Goal: Transaction & Acquisition: Purchase product/service

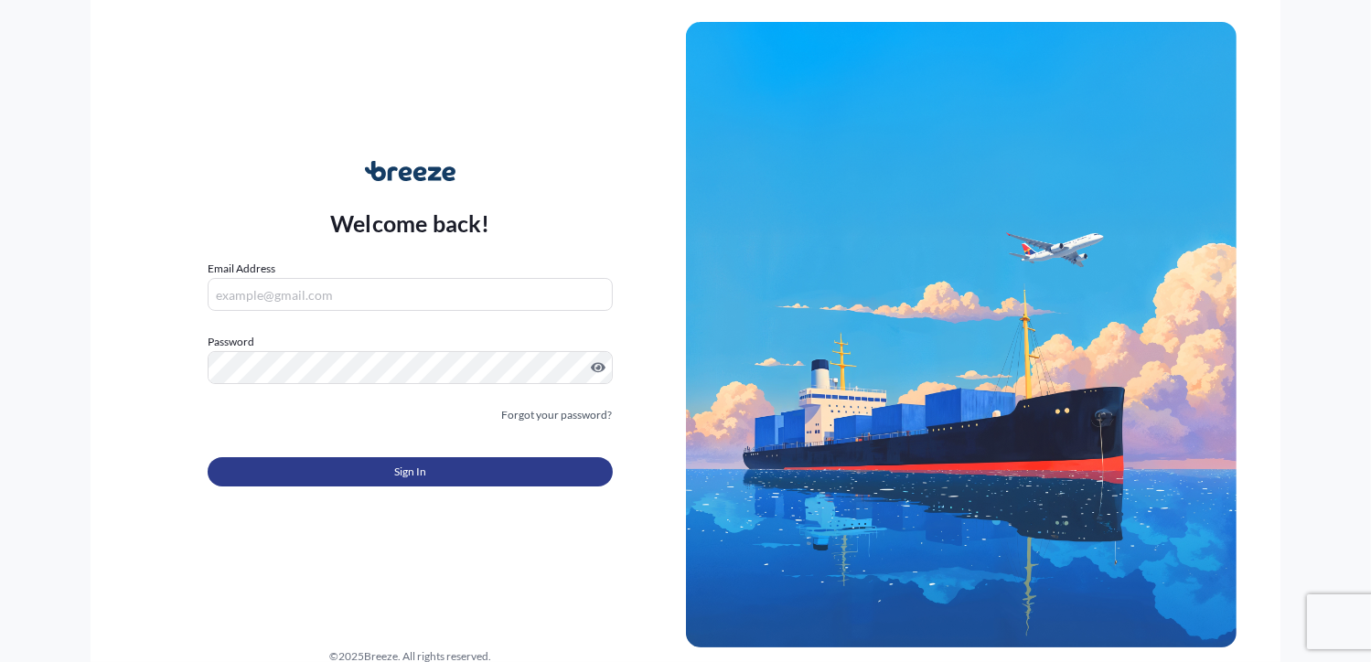
type input "[PERSON_NAME][EMAIL_ADDRESS][DOMAIN_NAME]"
click at [425, 471] on span "Sign In" at bounding box center [410, 472] width 32 height 18
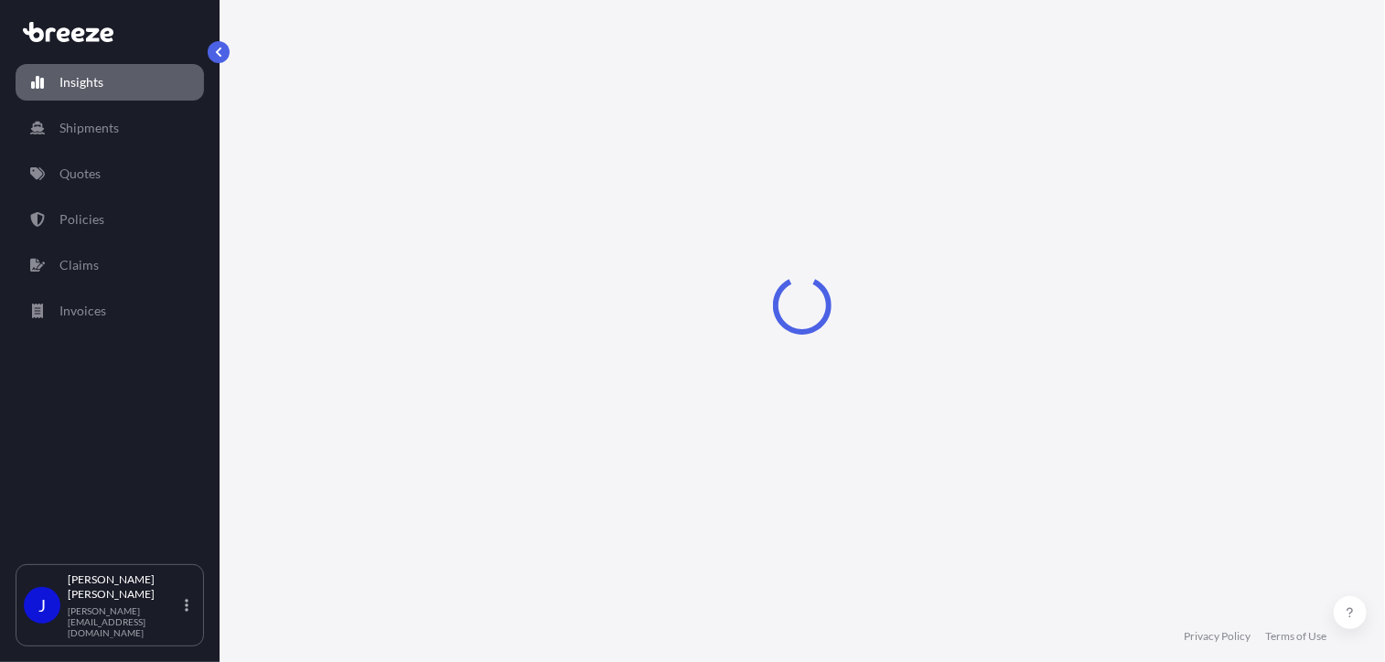
select select "2025"
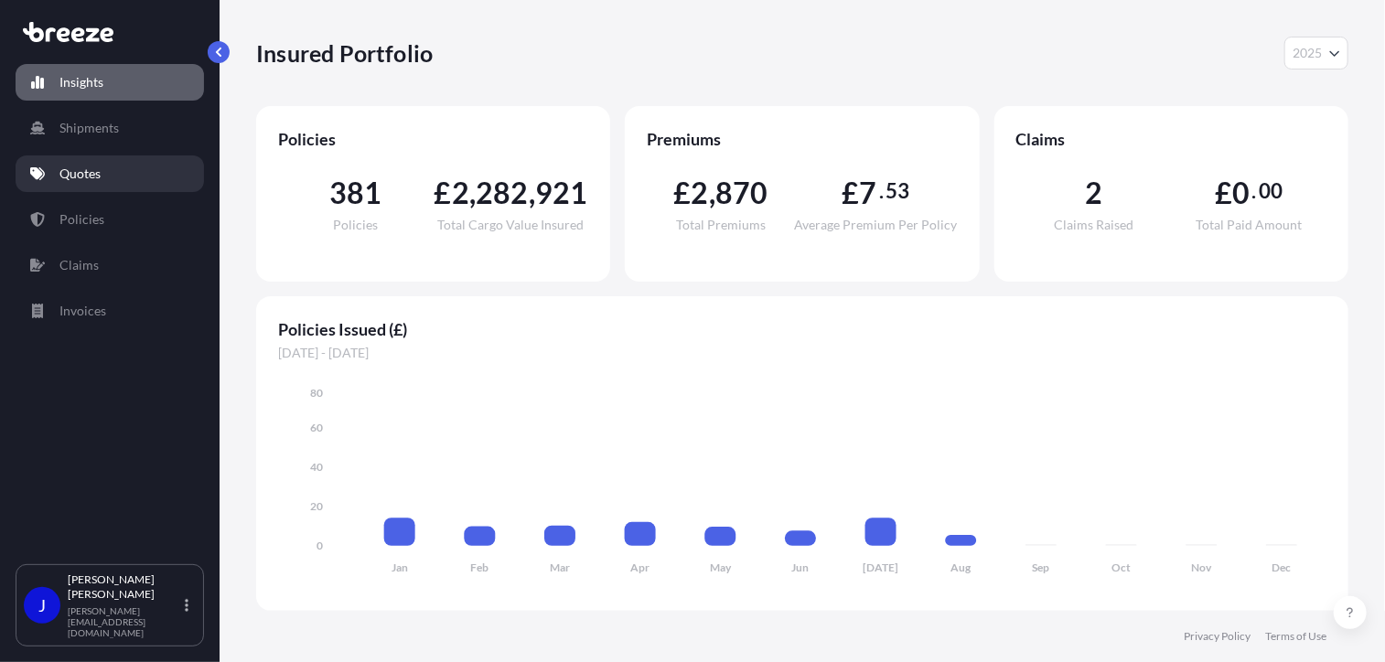
click at [70, 175] on p "Quotes" at bounding box center [79, 174] width 41 height 18
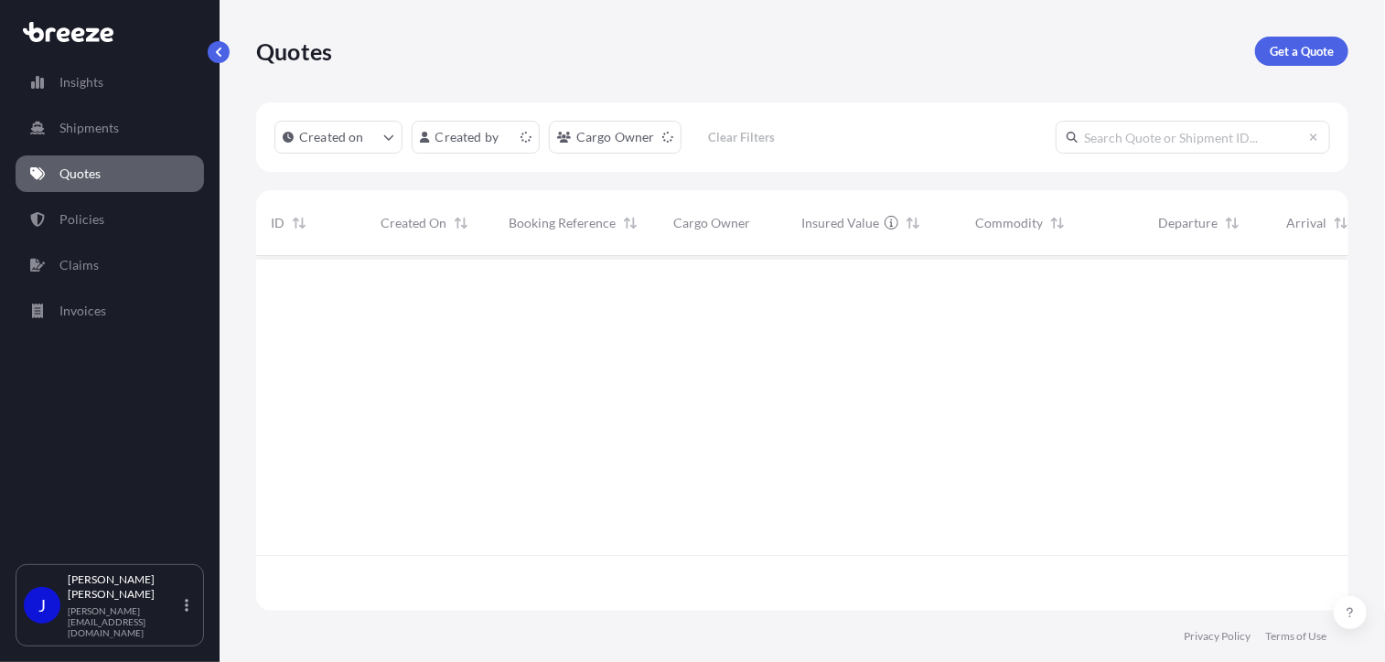
scroll to position [351, 1079]
click at [1319, 47] on p "Get a Quote" at bounding box center [1302, 51] width 64 height 18
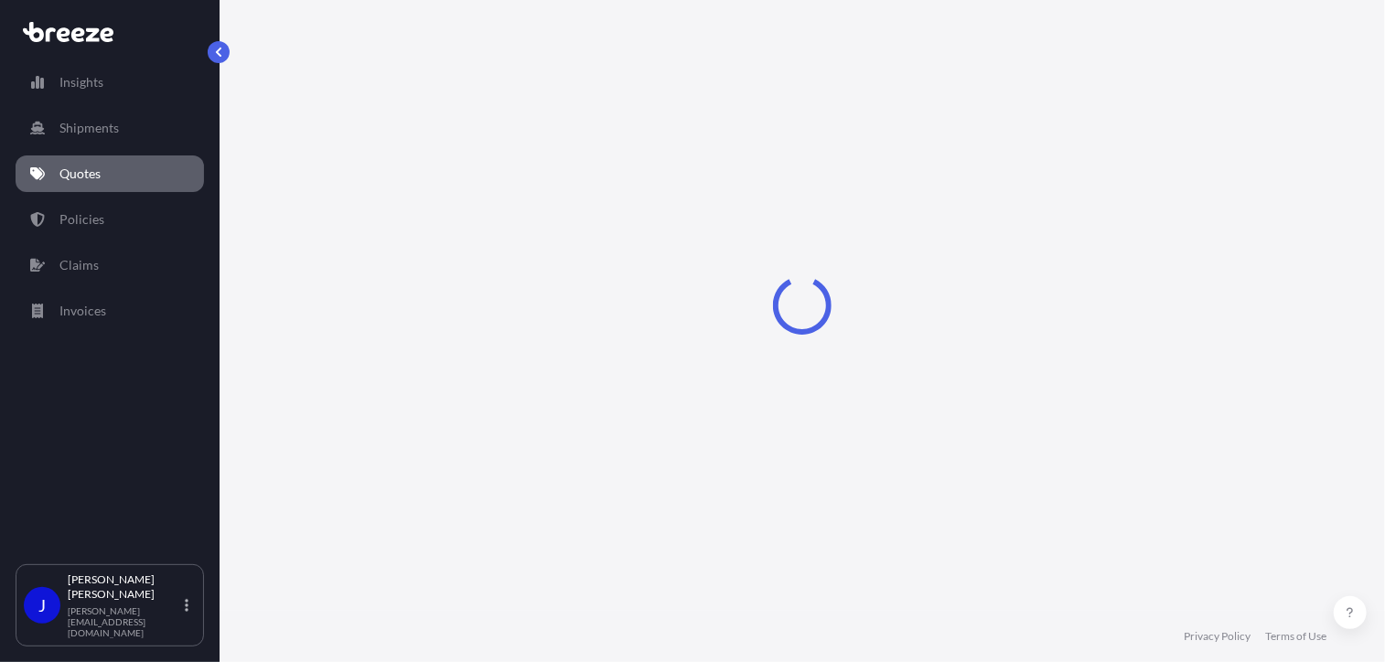
select select "Sea"
select select "1"
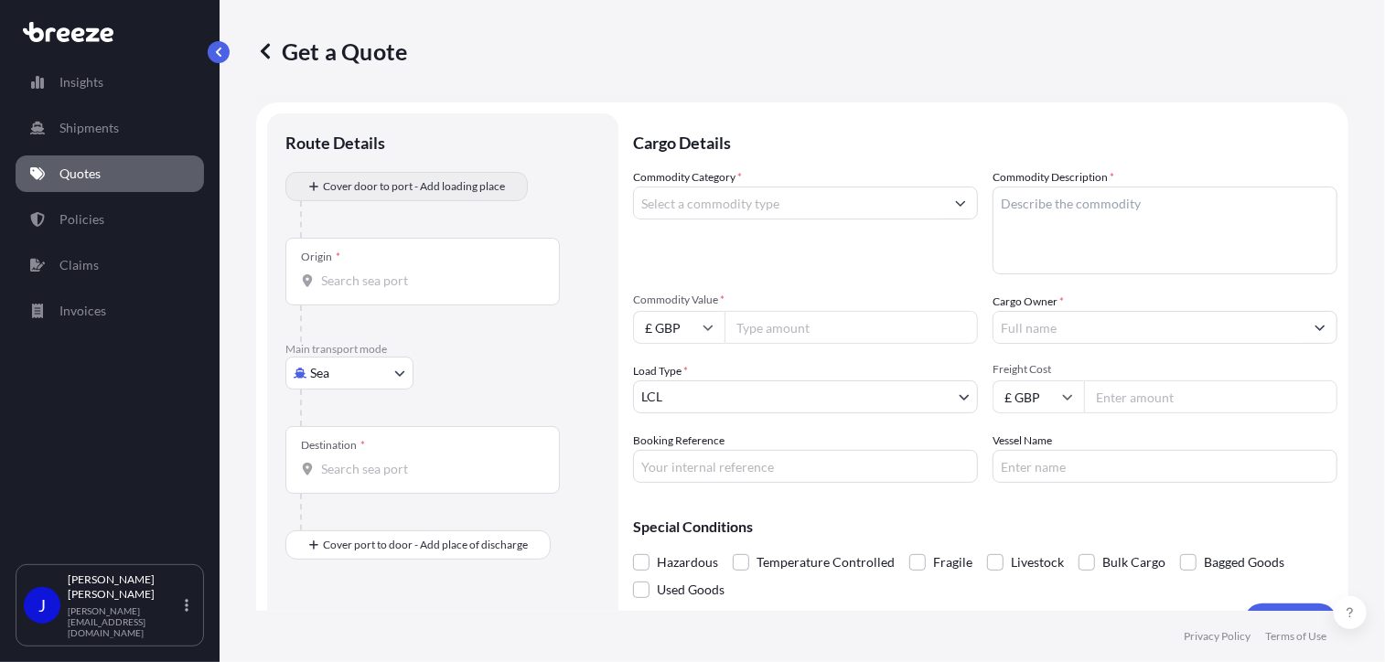
scroll to position [29, 0]
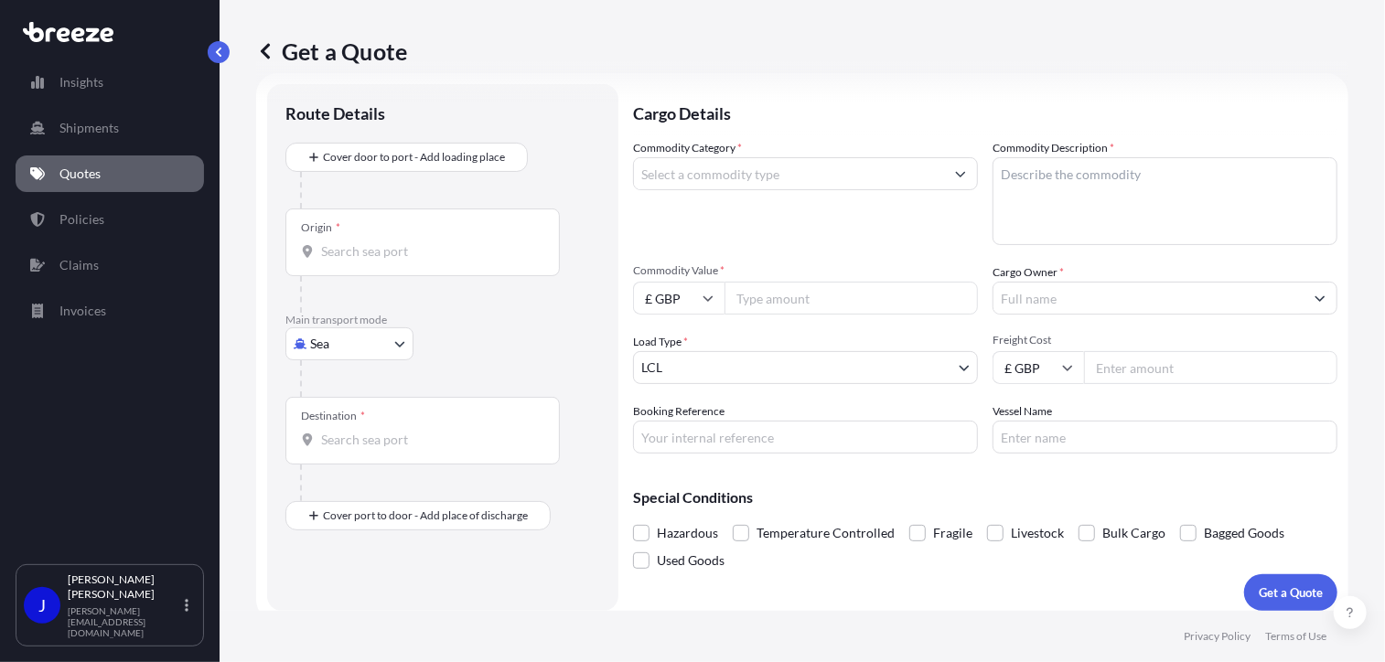
click at [358, 338] on body "Insights Shipments Quotes Policies Claims Invoices J [PERSON_NAME] [PERSON_NAME…" at bounding box center [692, 331] width 1385 height 662
click at [343, 458] on span "Road" at bounding box center [334, 456] width 29 height 18
select select "Road"
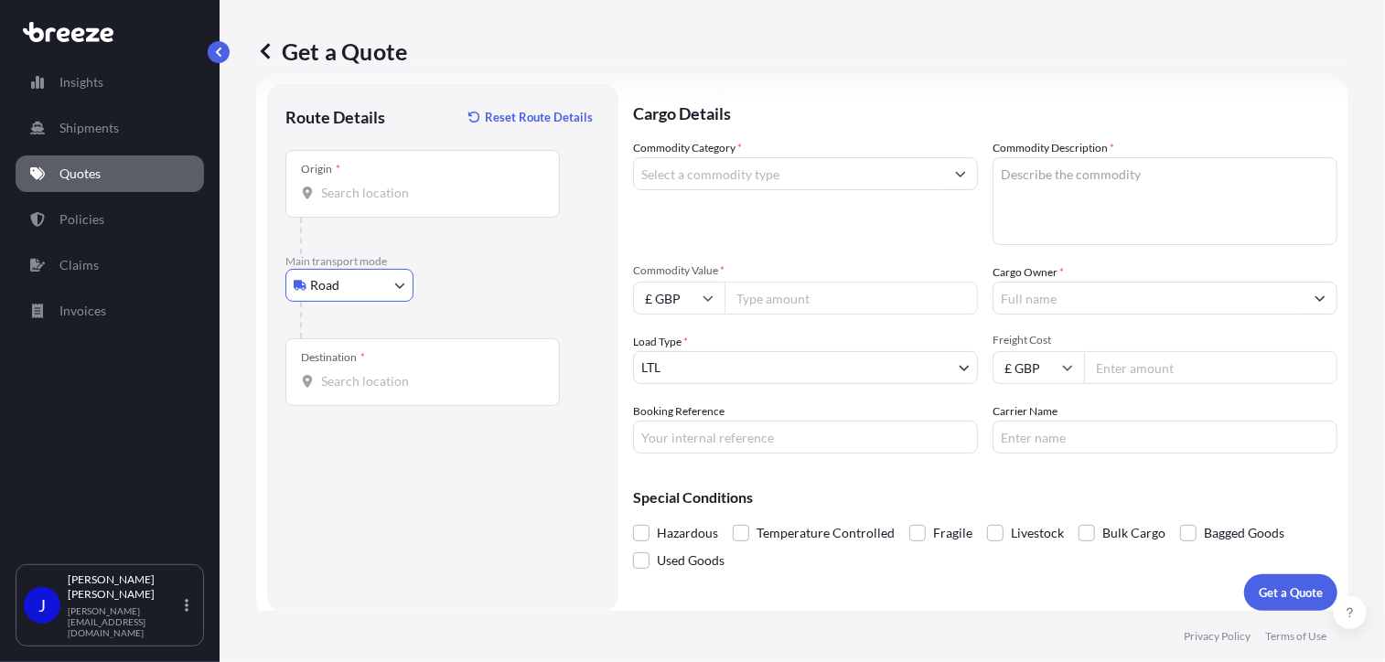
click at [383, 191] on input "Origin *" at bounding box center [429, 193] width 216 height 18
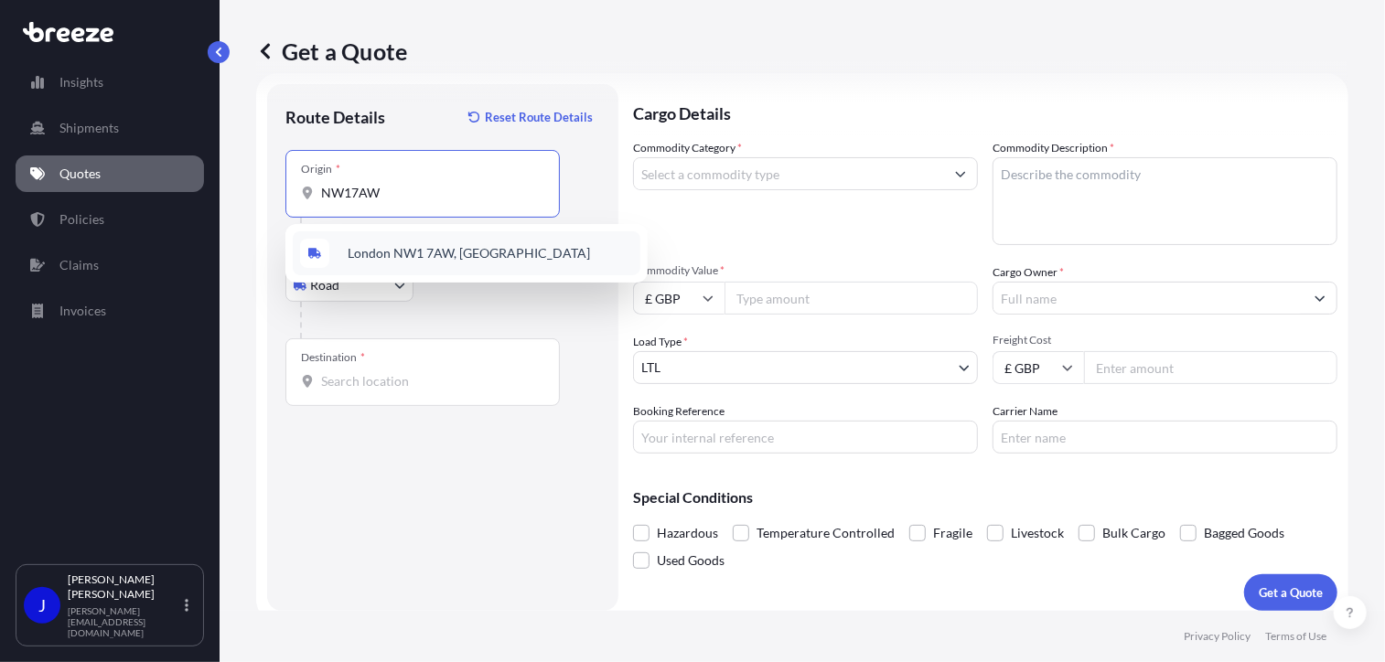
click at [386, 244] on div "London NW1 7AW, [GEOGRAPHIC_DATA]" at bounding box center [467, 253] width 348 height 44
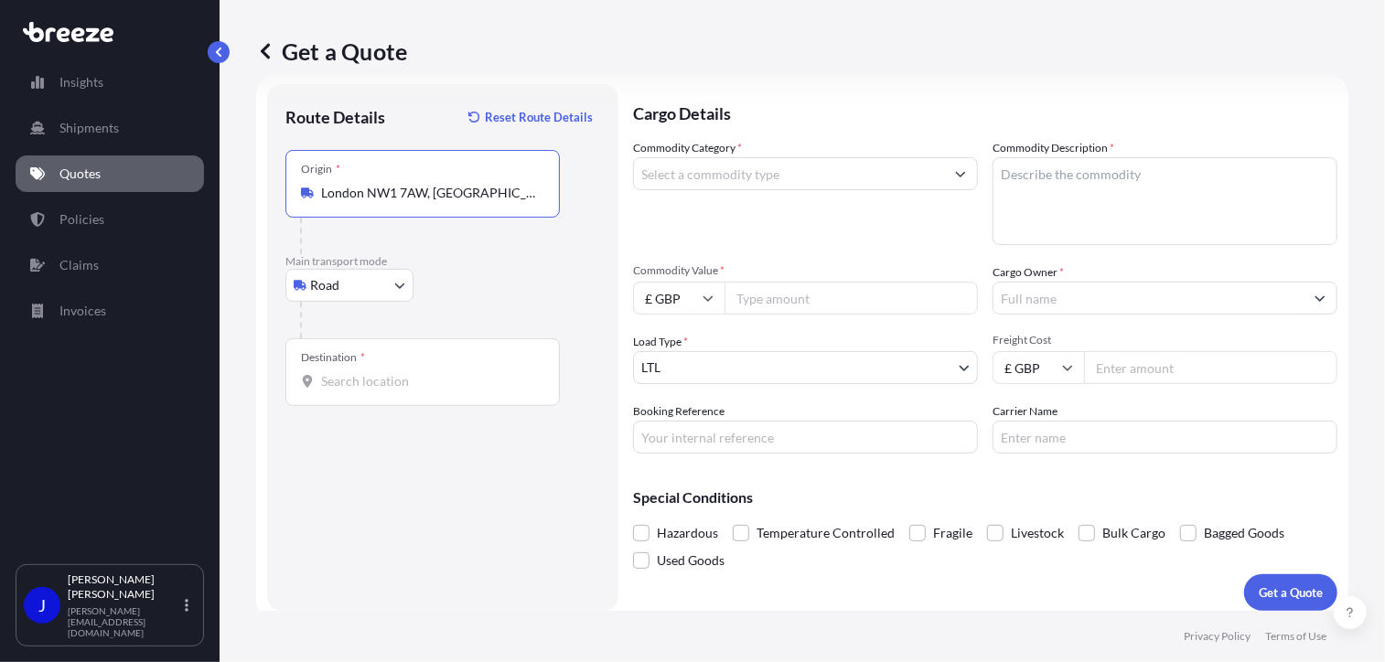
type input "London NW1 7AW, [GEOGRAPHIC_DATA]"
click at [397, 381] on input "Destination *" at bounding box center [429, 381] width 216 height 18
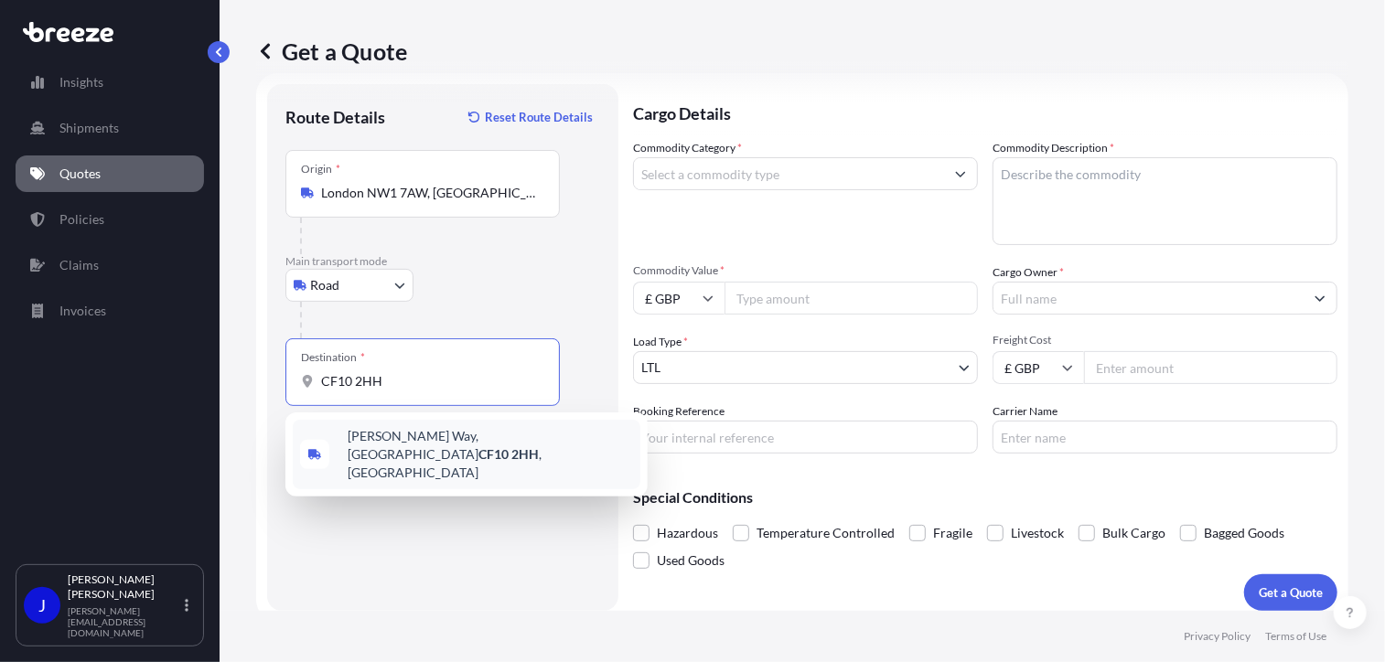
click at [403, 435] on span "[PERSON_NAME][STREET_ADDRESS]" at bounding box center [490, 454] width 285 height 55
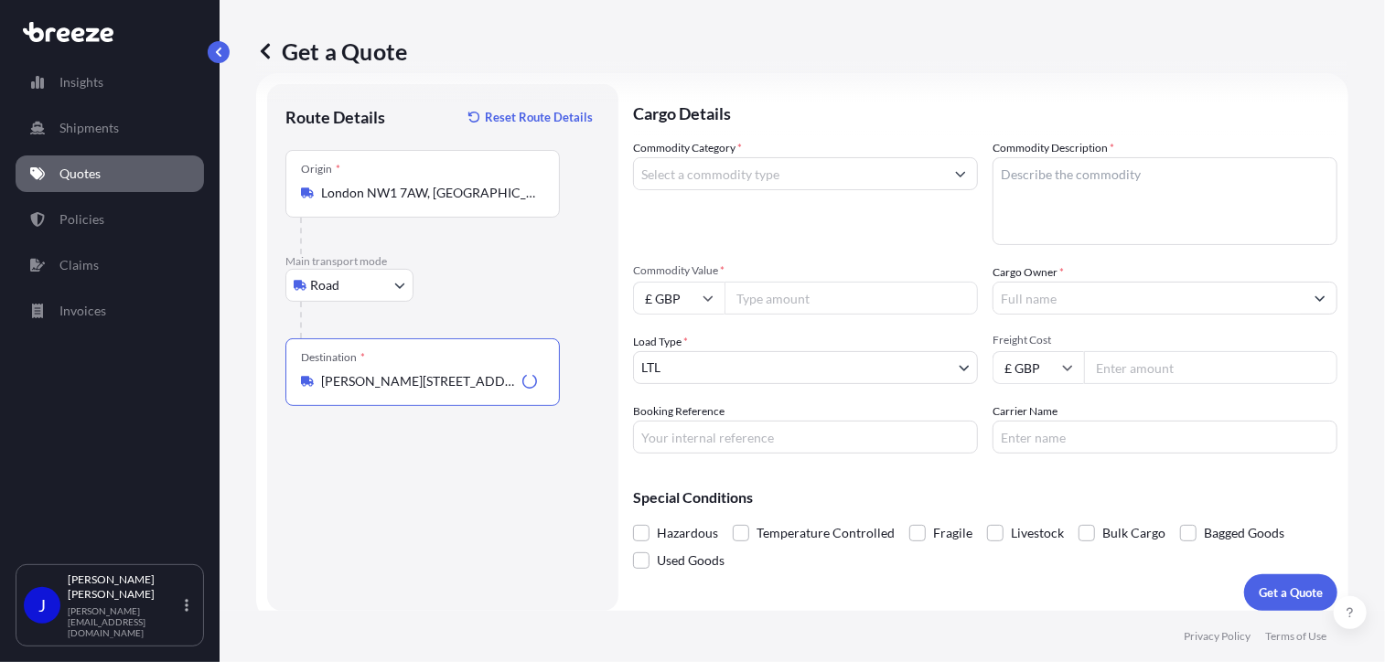
type input "[PERSON_NAME][STREET_ADDRESS]"
click at [756, 292] on input "Commodity Value *" at bounding box center [851, 298] width 253 height 33
type input "1500"
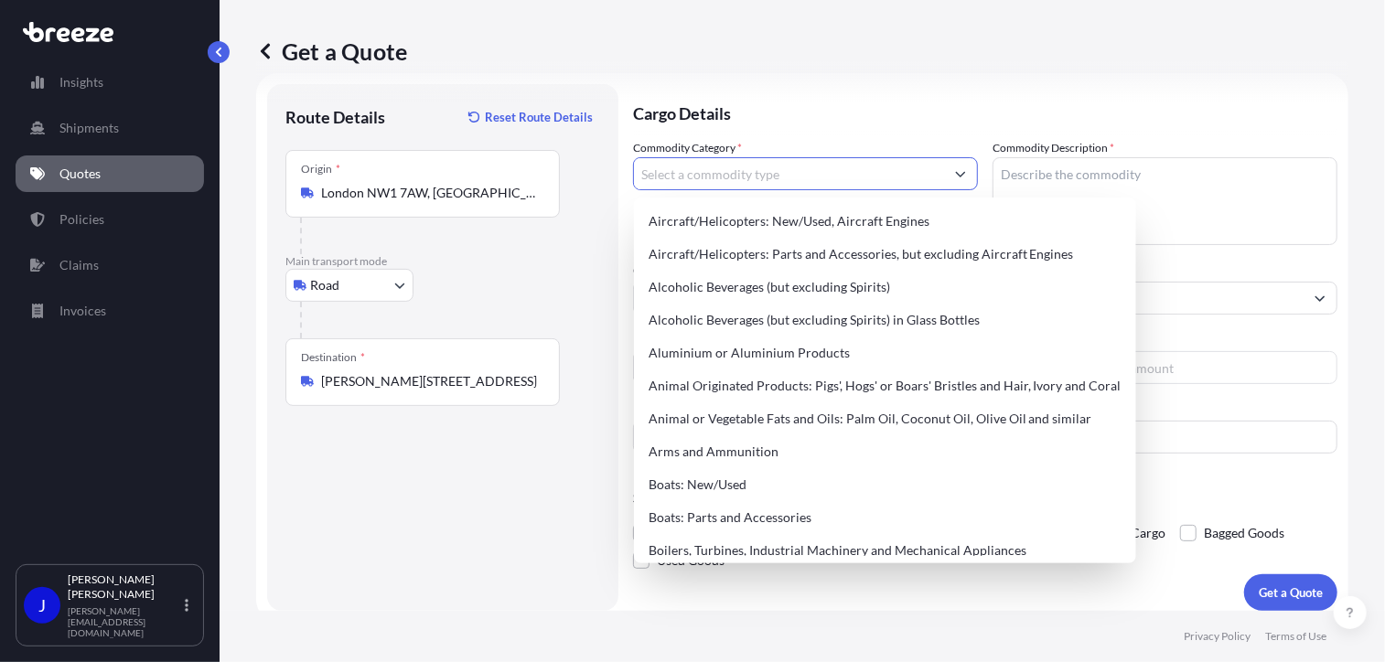
click at [727, 177] on input "Commodity Category *" at bounding box center [789, 173] width 310 height 33
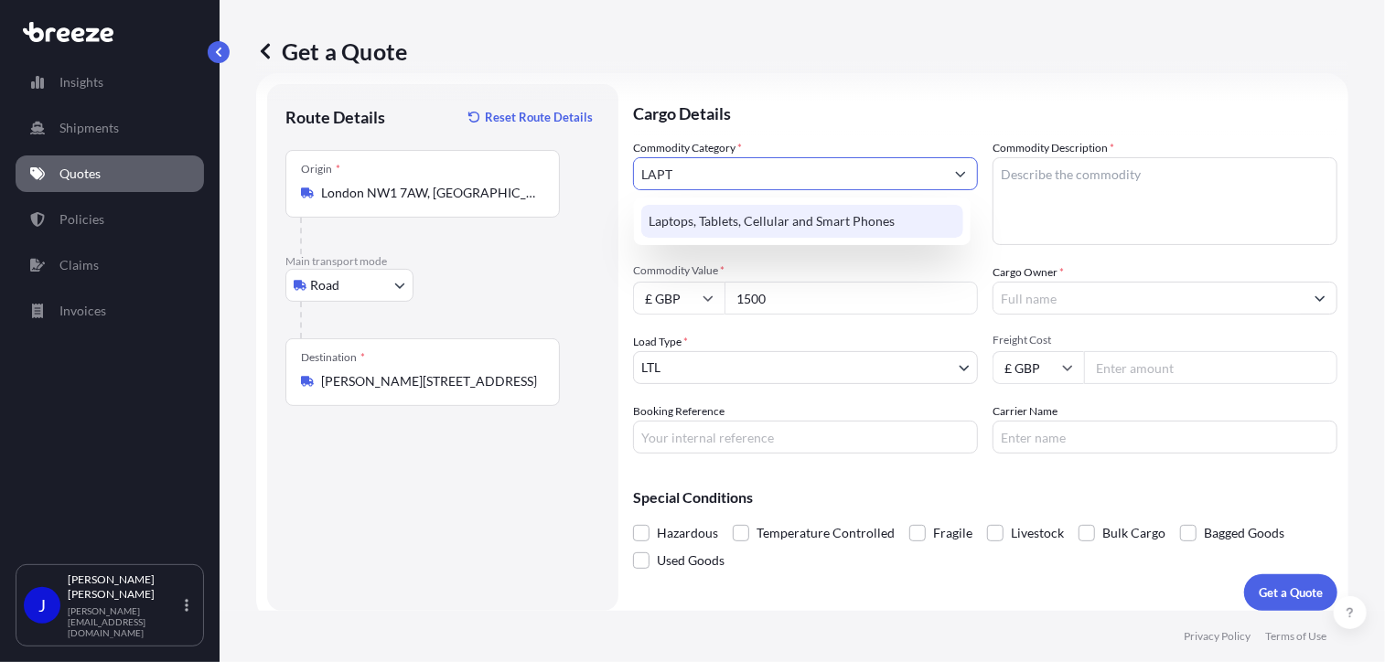
click at [786, 215] on div "Laptops, Tablets, Cellular and Smart Phones" at bounding box center [802, 221] width 322 height 33
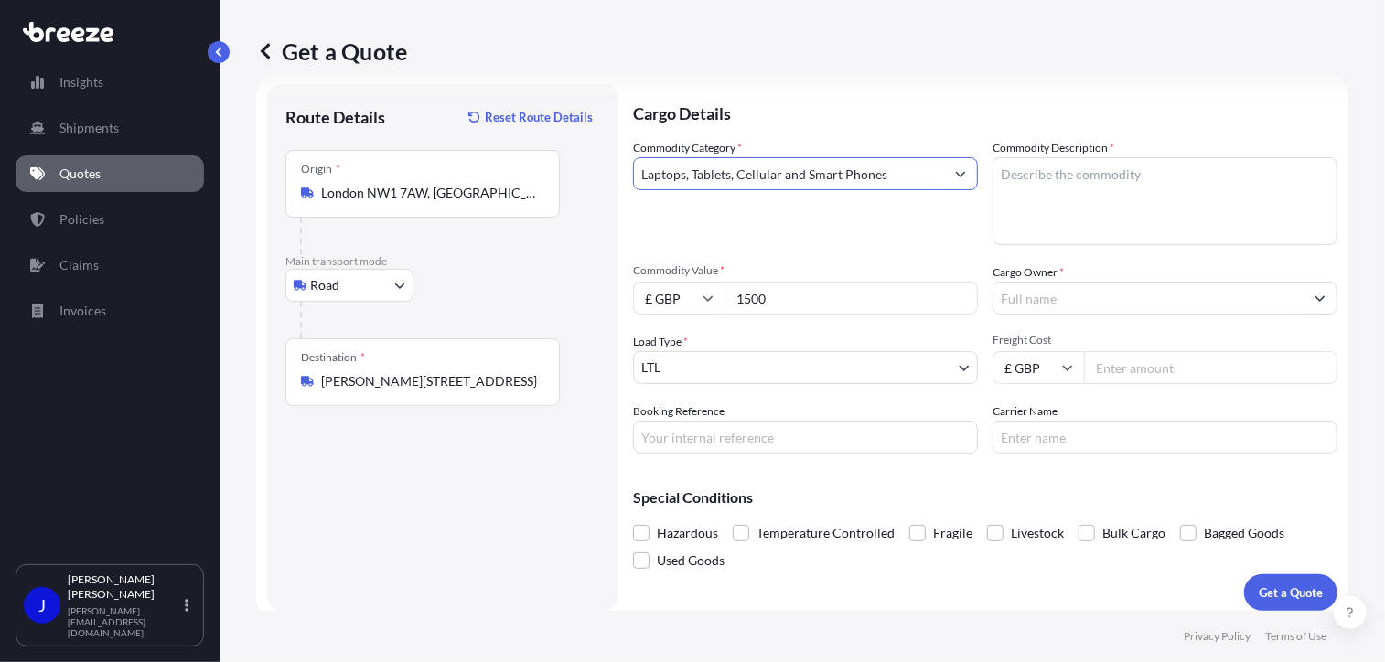
type input "Laptops, Tablets, Cellular and Smart Phones"
click at [1019, 181] on textarea "Commodity Description *" at bounding box center [1165, 201] width 345 height 88
type textarea "LAPTOP"
click at [1109, 290] on input "Cargo Owner *" at bounding box center [1148, 298] width 310 height 33
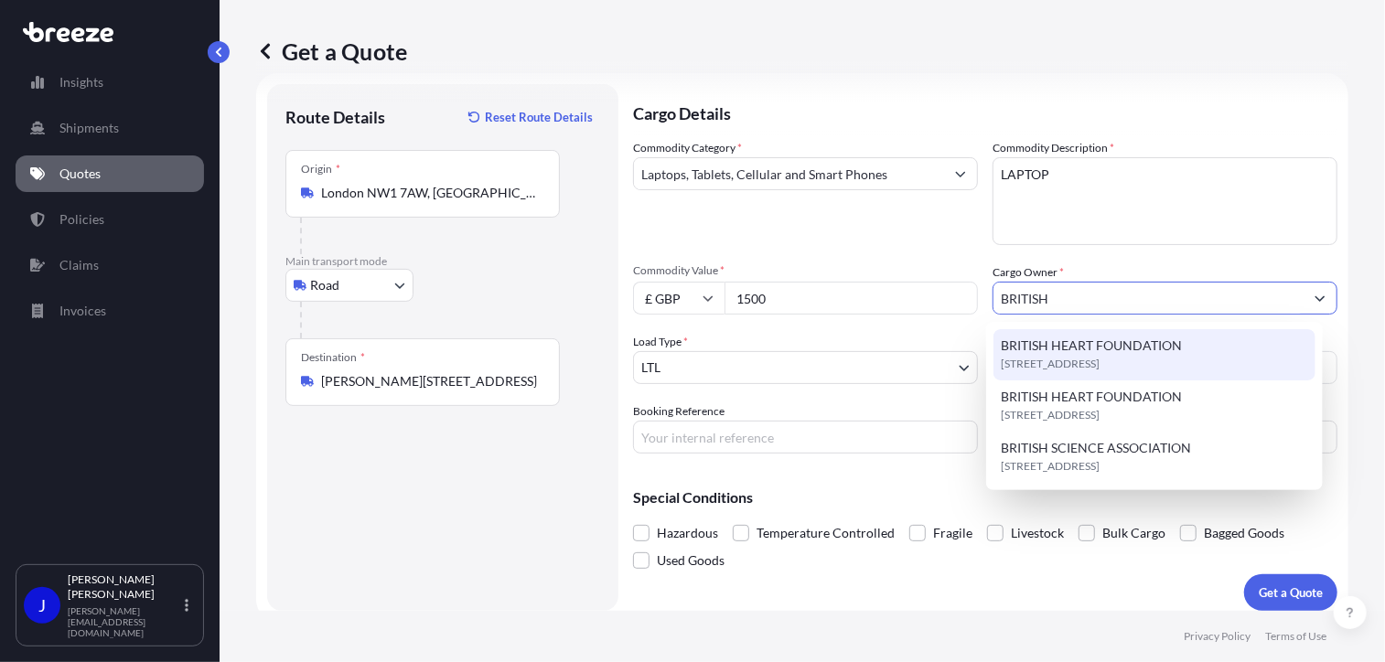
click at [1100, 356] on span "[STREET_ADDRESS]" at bounding box center [1050, 364] width 99 height 18
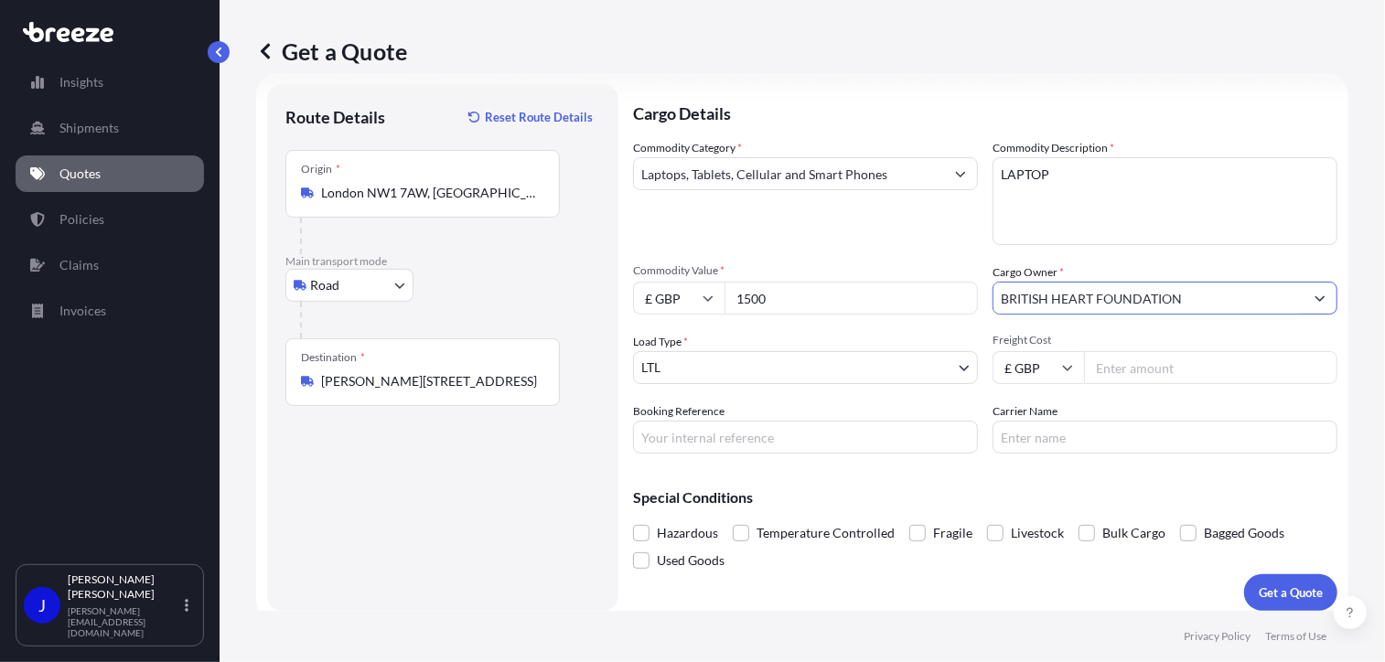
type input "BRITISH HEART FOUNDATION"
paste input "2213541"
type input "2213541"
click at [1251, 580] on button "Get a Quote" at bounding box center [1290, 593] width 93 height 37
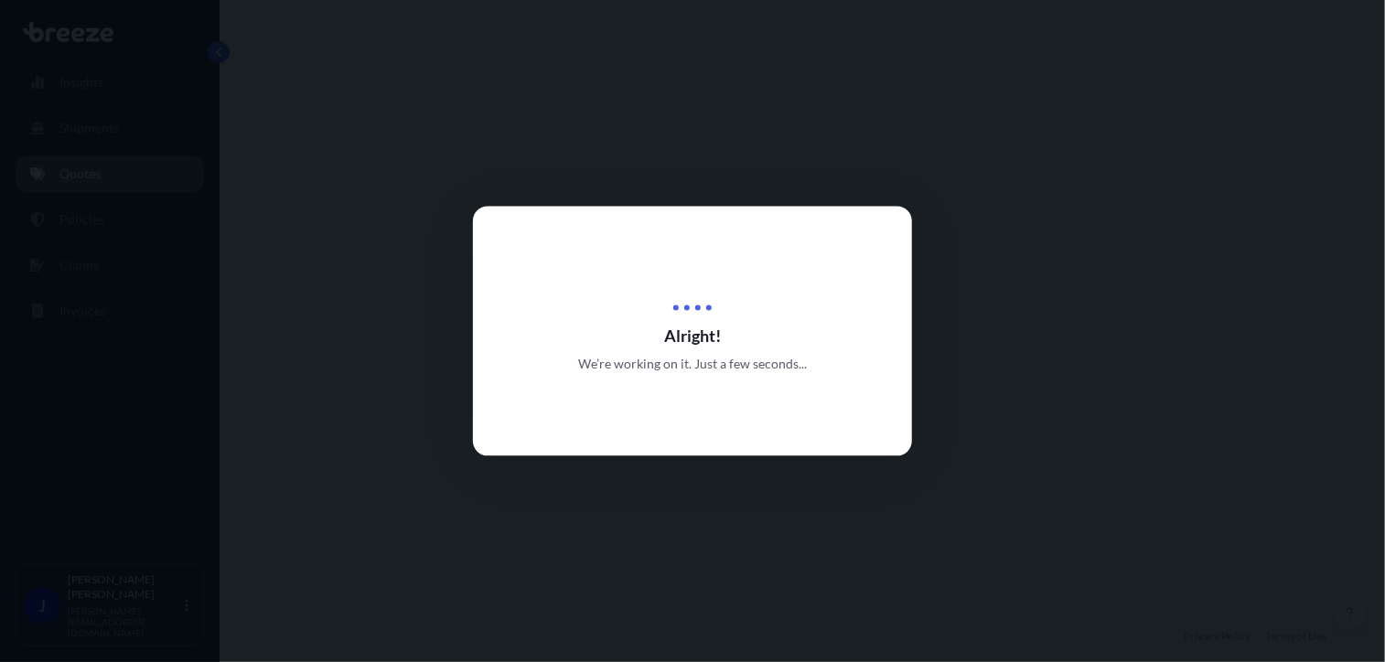
select select "Road"
select select "1"
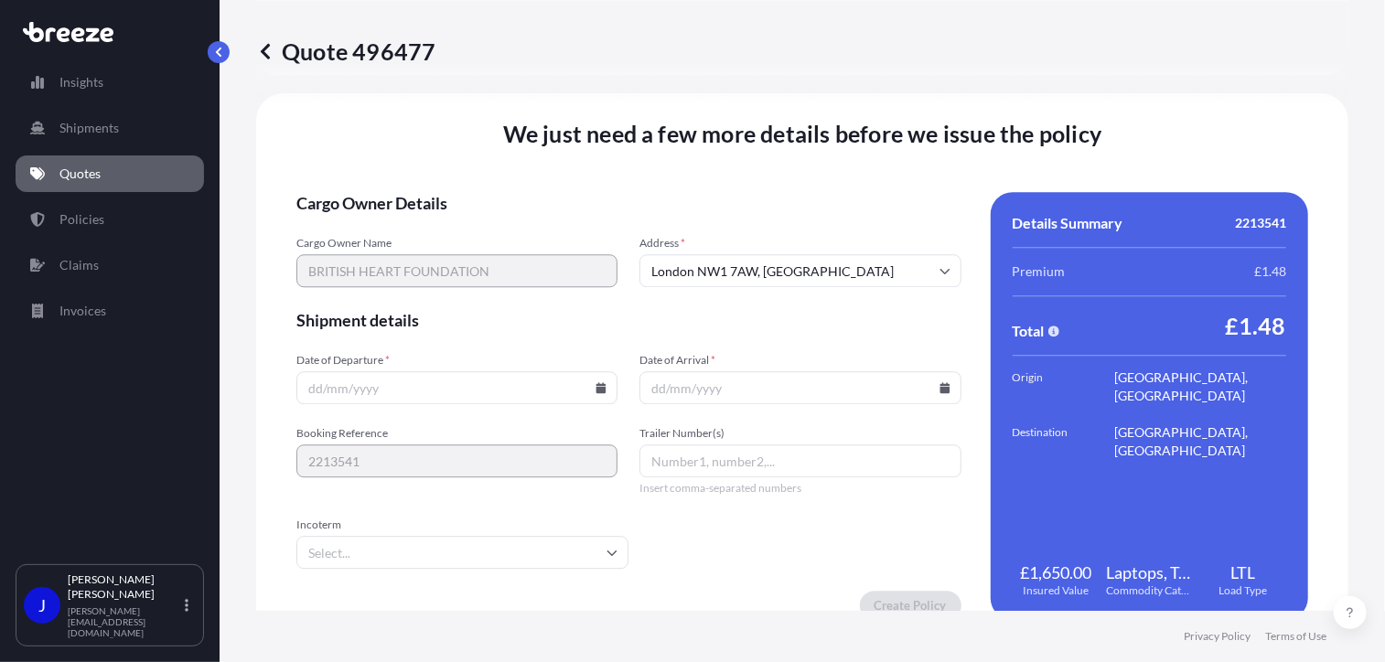
scroll to position [2262, 0]
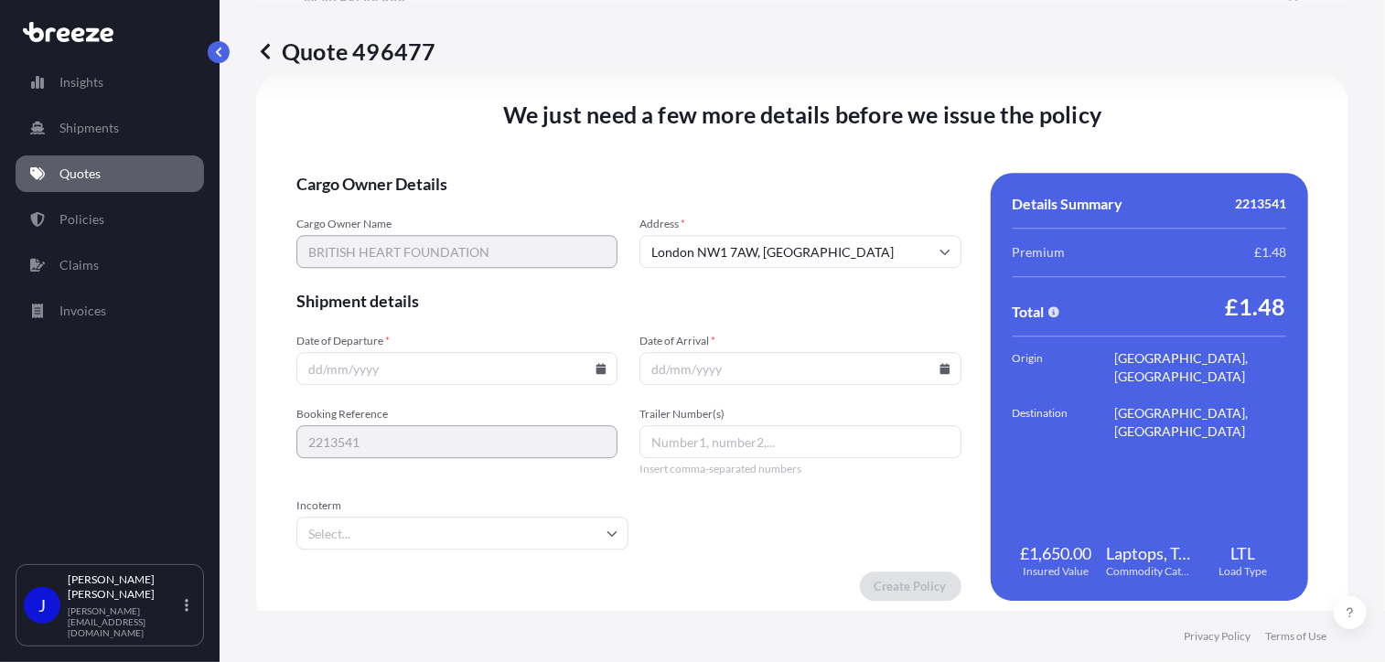
click at [590, 365] on input "Date of Departure *" at bounding box center [456, 368] width 321 height 33
click at [596, 369] on icon at bounding box center [601, 368] width 10 height 11
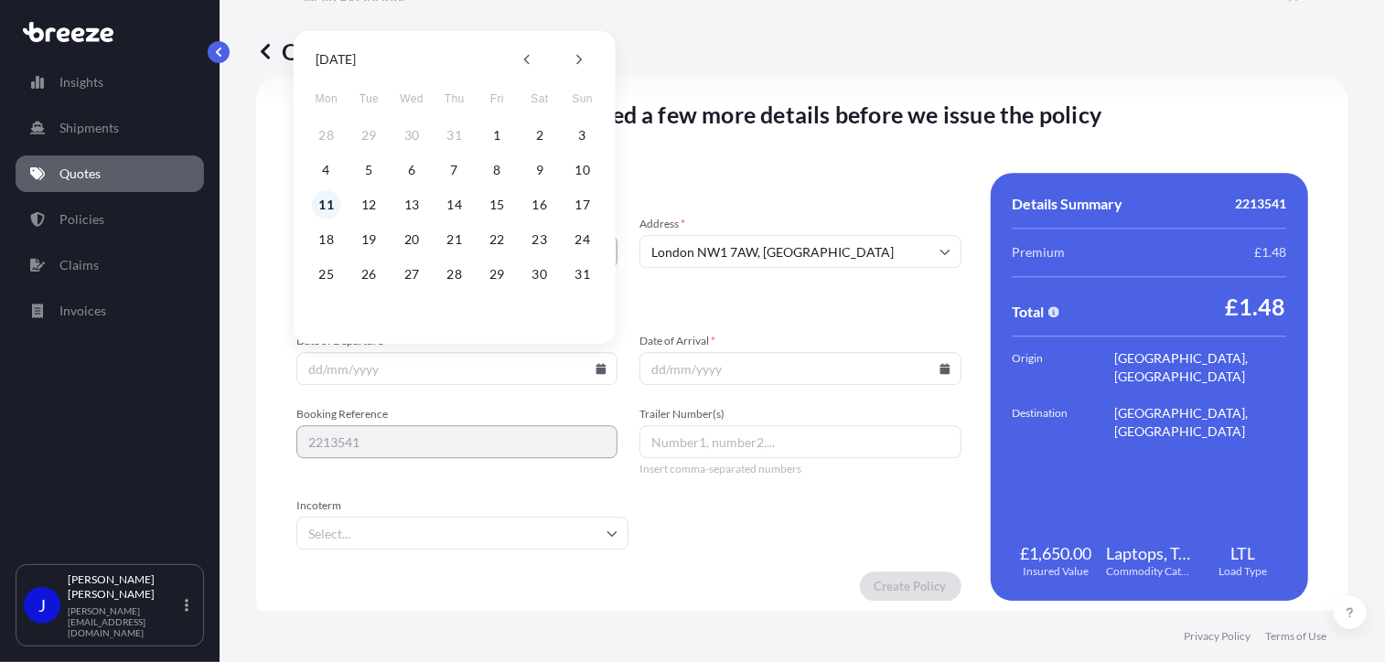
click at [328, 204] on button "11" at bounding box center [326, 204] width 29 height 29
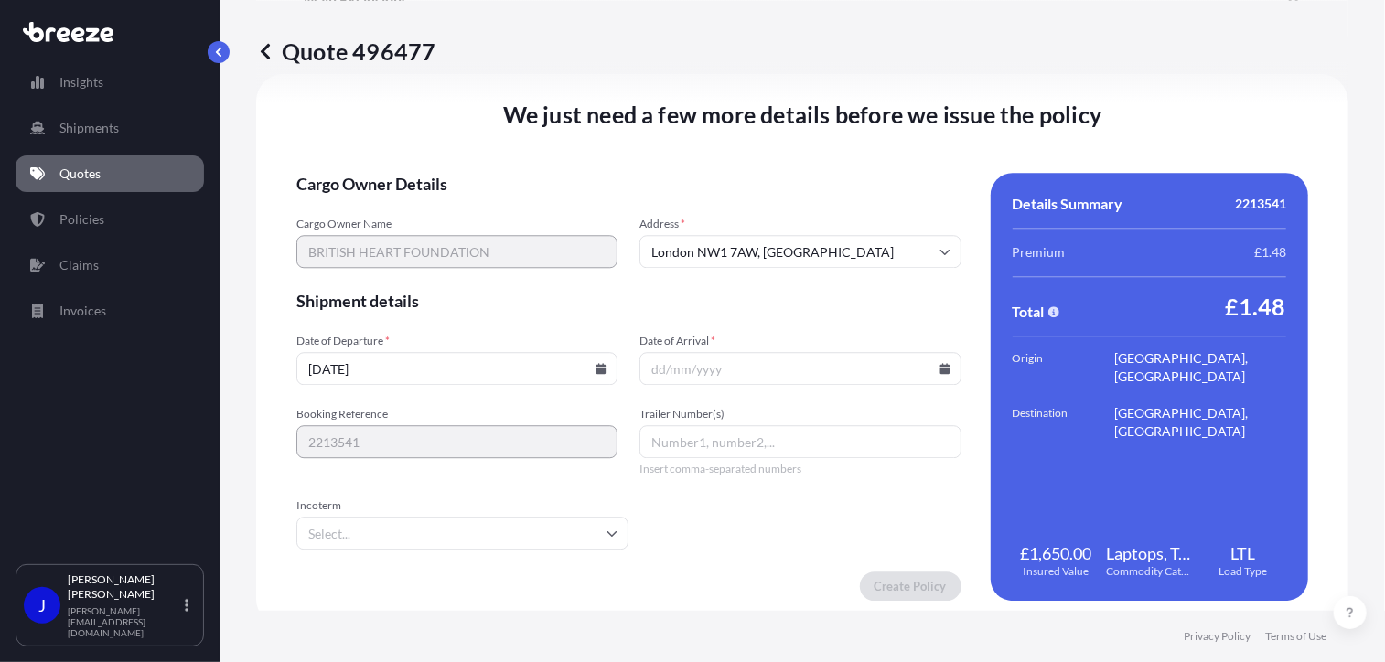
type input "[DATE]"
click at [940, 365] on icon at bounding box center [945, 368] width 10 height 11
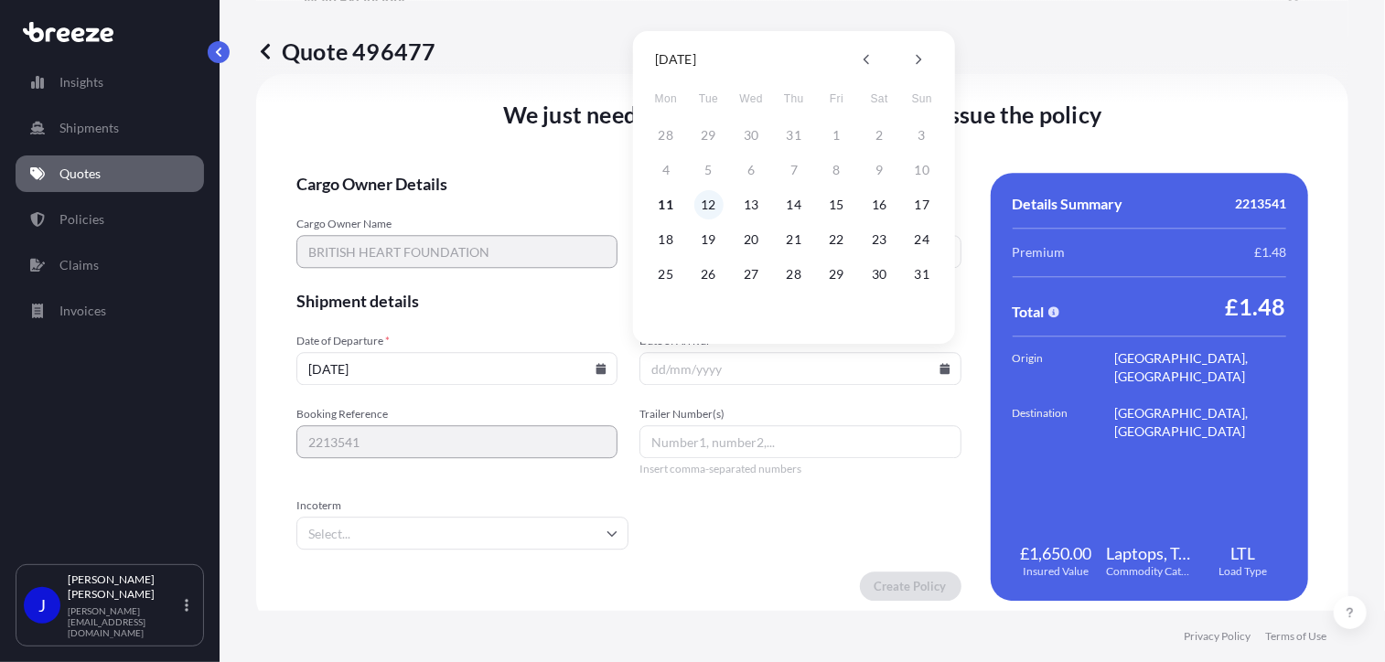
click at [709, 199] on button "12" at bounding box center [708, 204] width 29 height 29
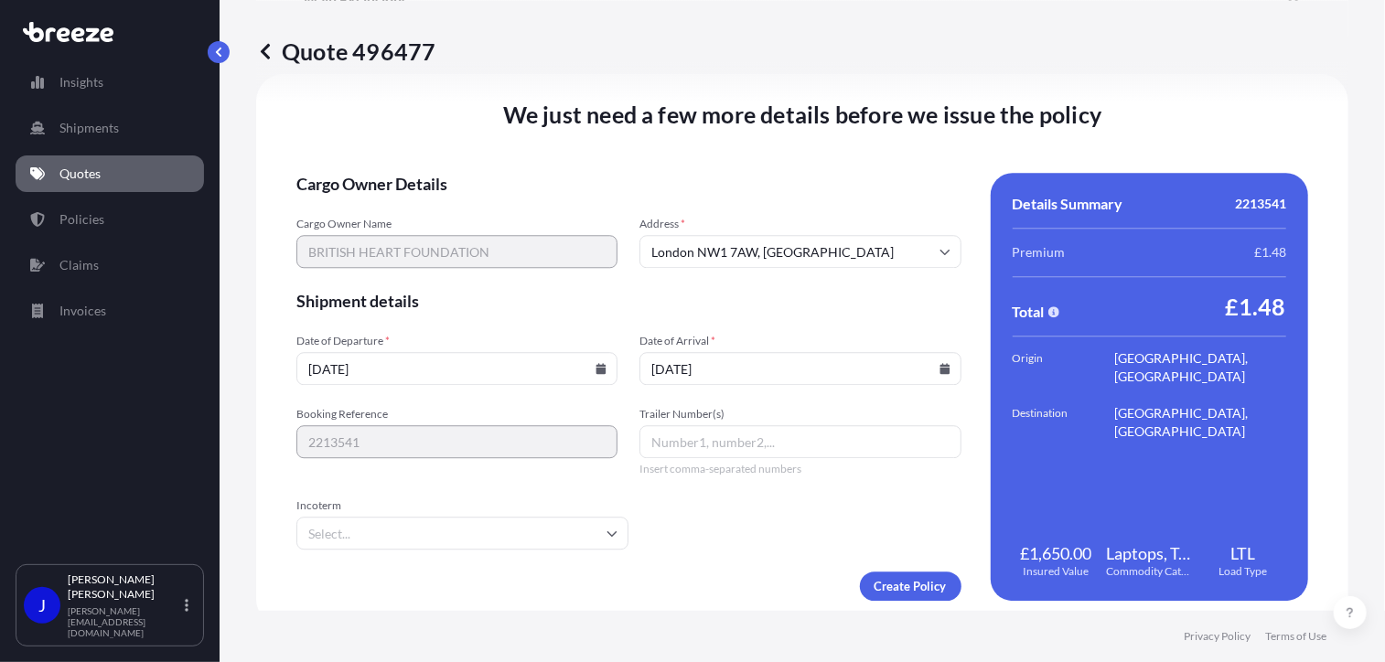
type input "[DATE]"
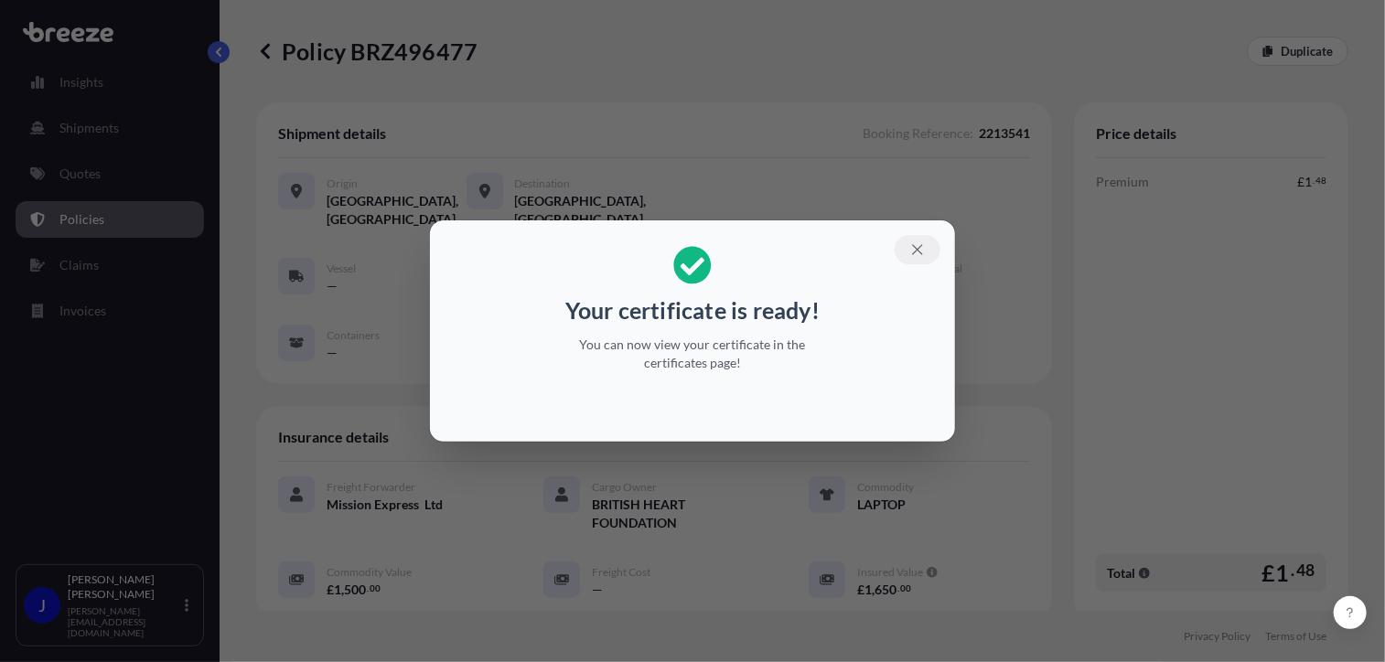
click at [915, 249] on icon "button" at bounding box center [917, 250] width 16 height 16
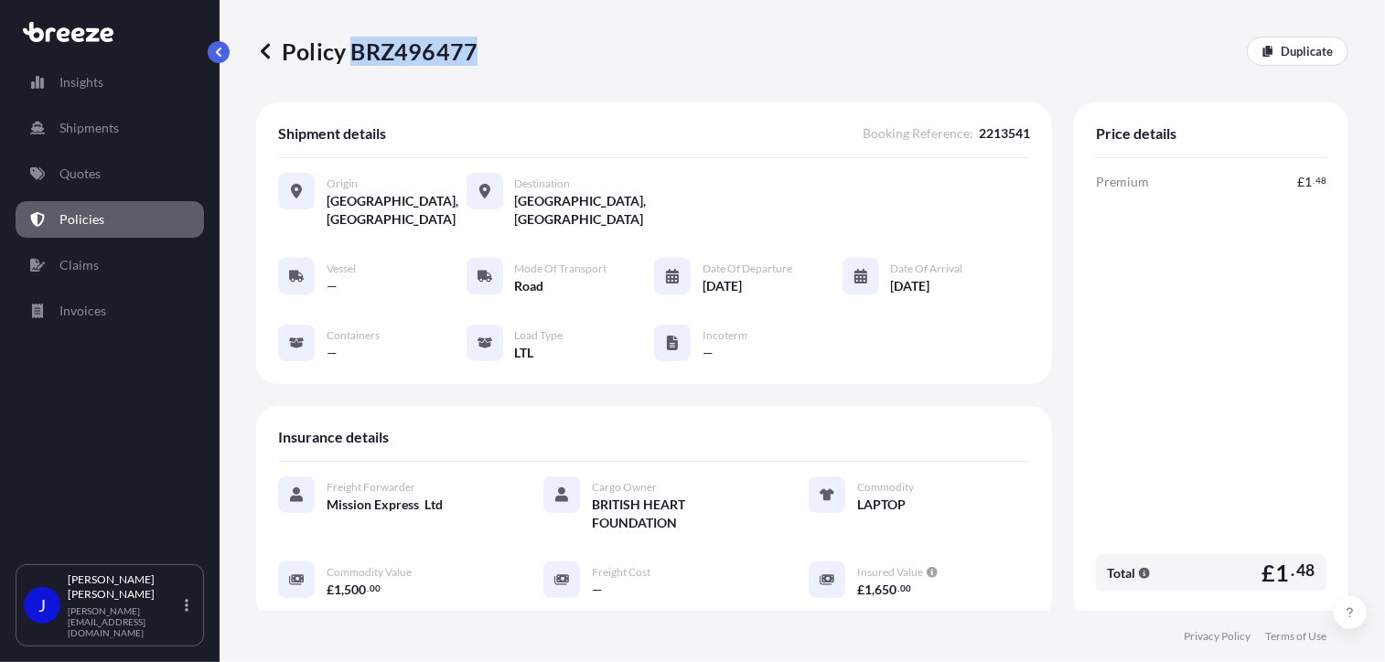
drag, startPoint x: 359, startPoint y: 50, endPoint x: 471, endPoint y: 58, distance: 112.8
click at [471, 58] on p "Policy BRZ496477" at bounding box center [366, 51] width 221 height 29
copy p "BRZ496477"
